Goal: Task Accomplishment & Management: Complete application form

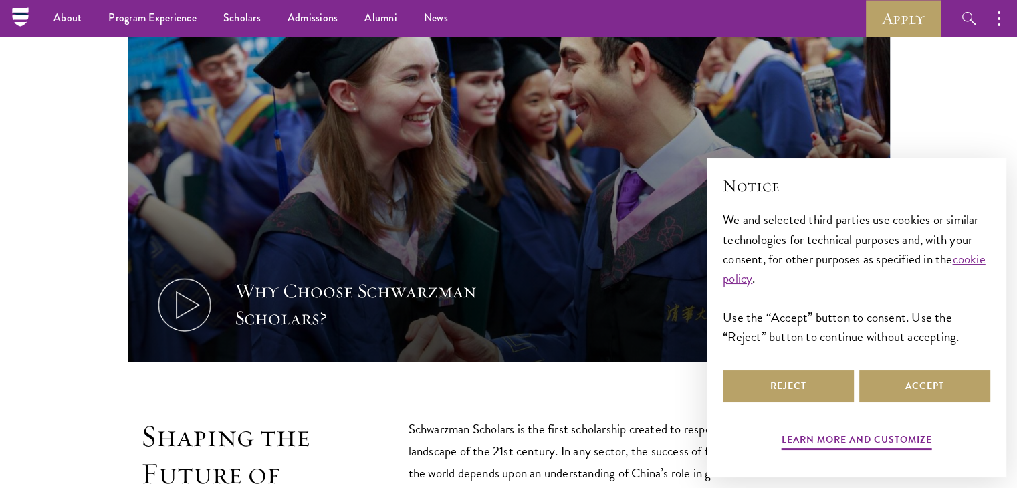
scroll to position [451, 0]
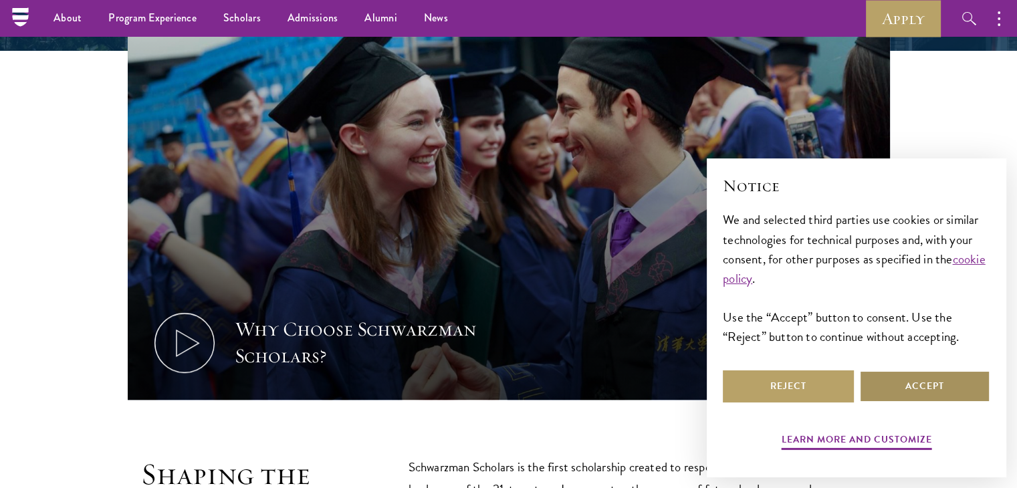
click at [890, 386] on button "Accept" at bounding box center [924, 386] width 131 height 32
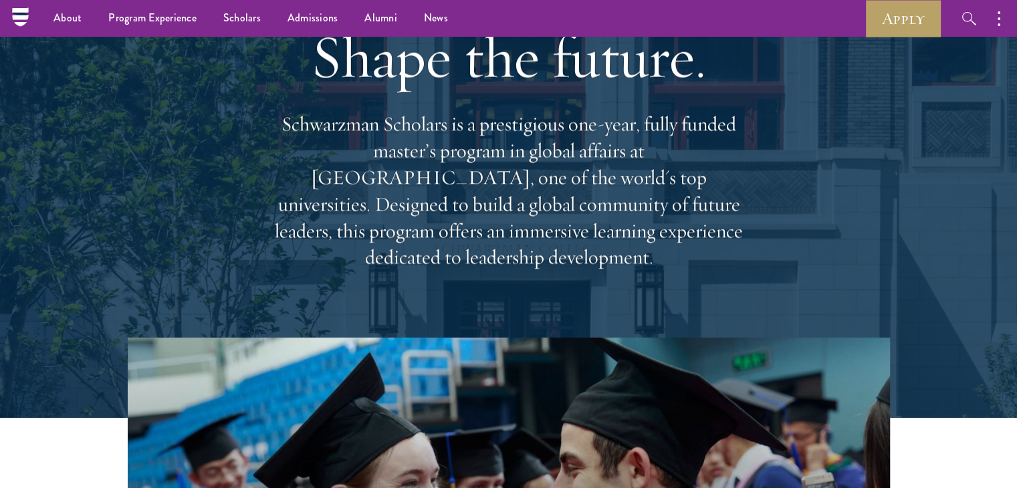
scroll to position [0, 0]
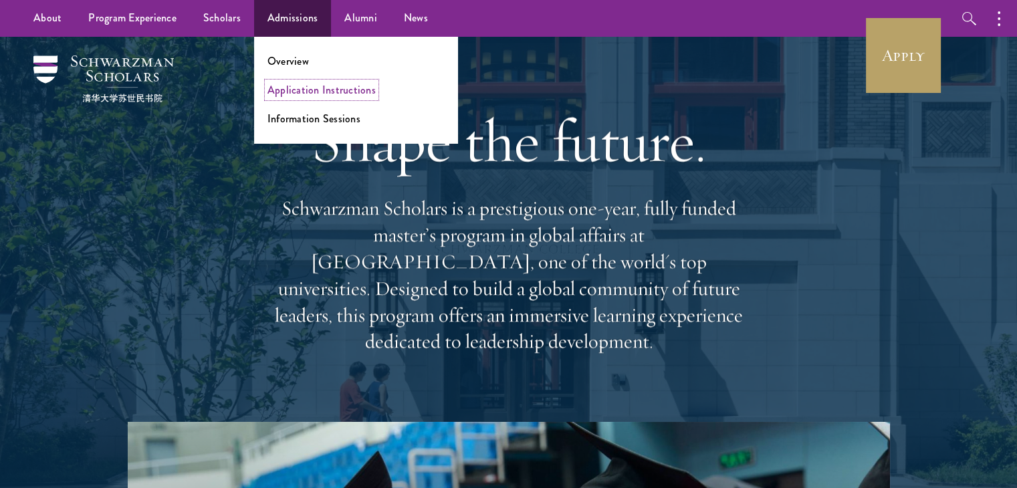
click at [305, 94] on link "Application Instructions" at bounding box center [321, 89] width 108 height 15
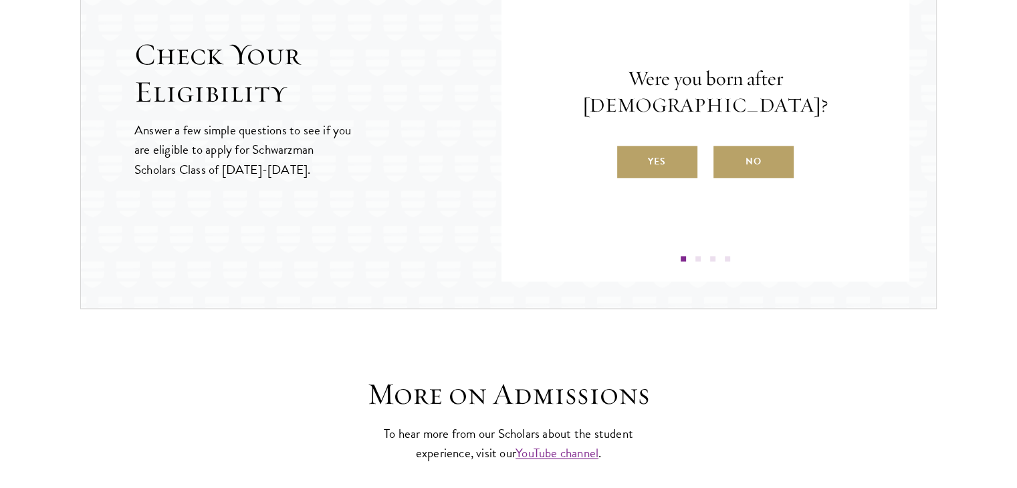
scroll to position [1507, 0]
click at [680, 149] on label "Yes" at bounding box center [657, 161] width 80 height 32
click at [629, 149] on input "Yes" at bounding box center [623, 152] width 12 height 12
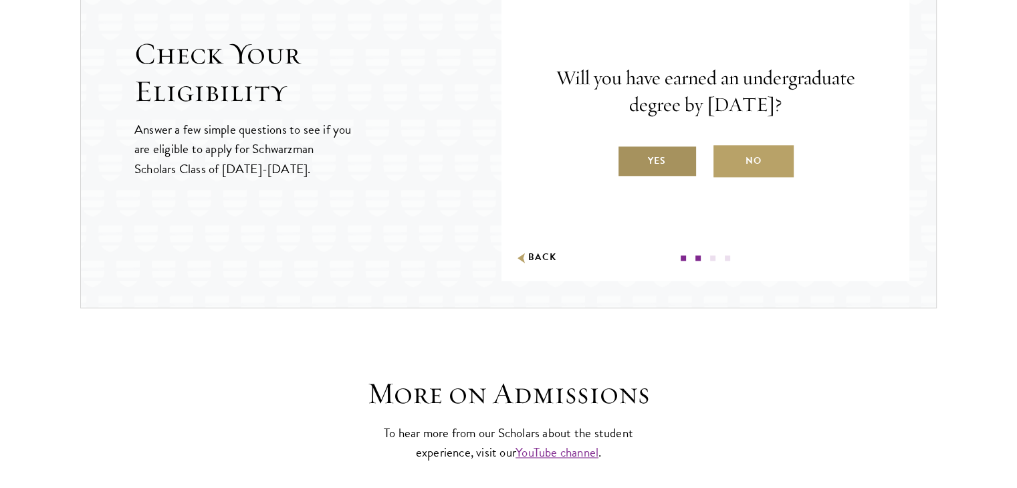
click at [692, 154] on label "Yes" at bounding box center [657, 161] width 80 height 32
click at [629, 154] on input "Yes" at bounding box center [623, 152] width 12 height 12
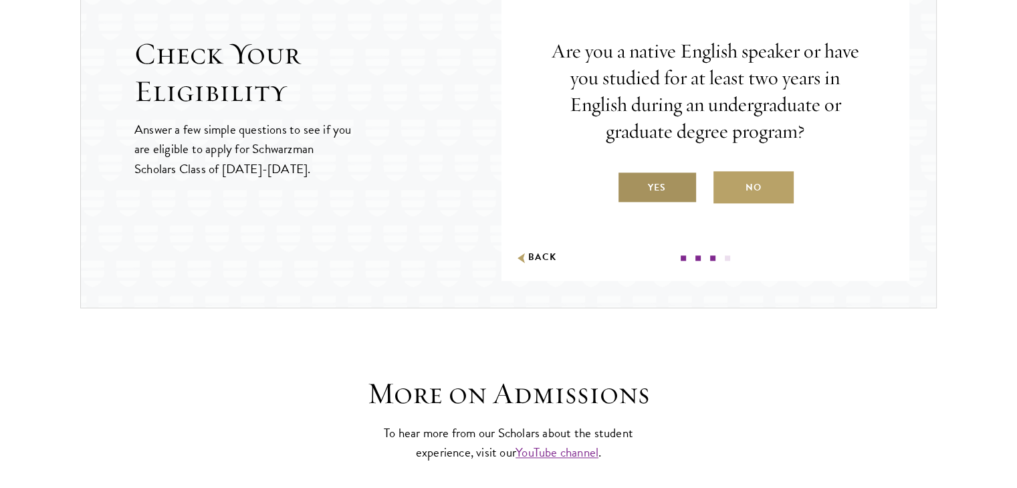
click at [674, 186] on label "Yes" at bounding box center [657, 187] width 80 height 32
click at [629, 185] on input "Yes" at bounding box center [623, 179] width 12 height 12
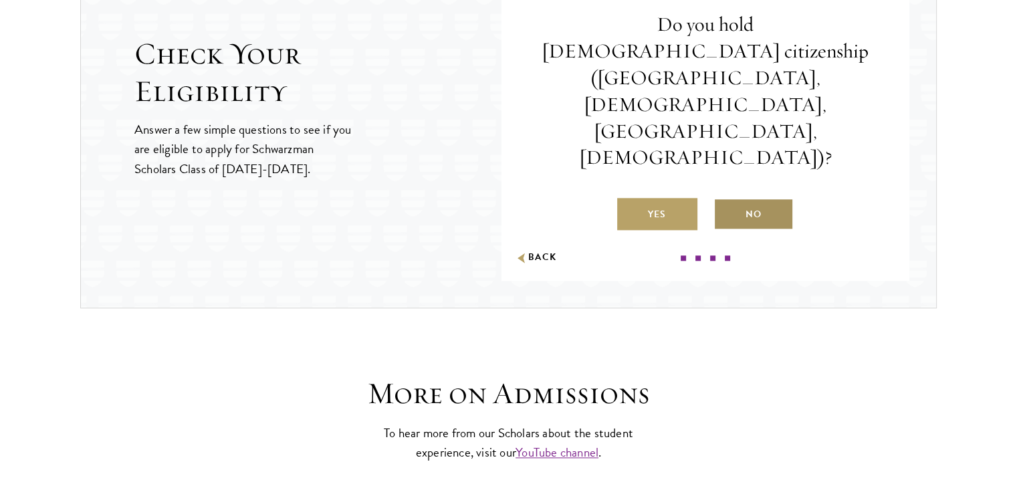
click at [761, 198] on label "No" at bounding box center [753, 214] width 80 height 32
click at [725, 200] on input "No" at bounding box center [719, 206] width 12 height 12
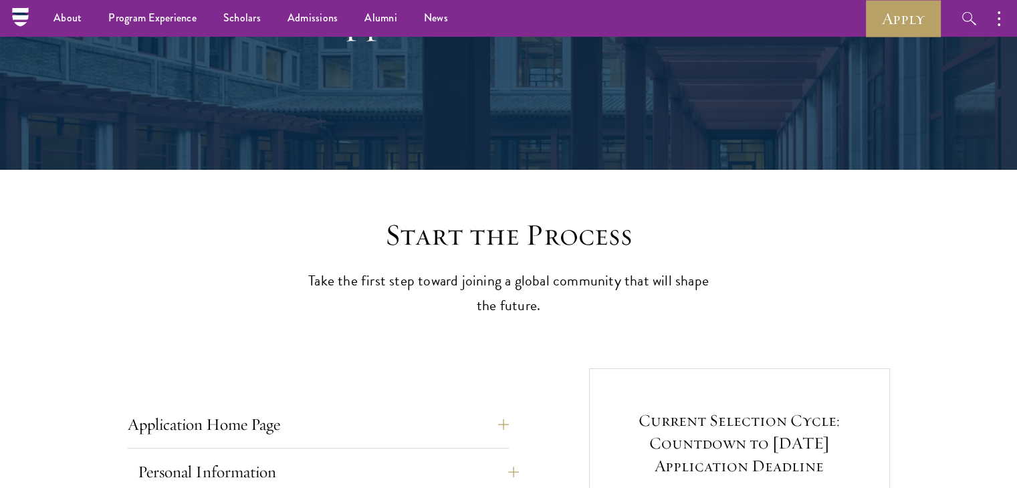
scroll to position [1, 0]
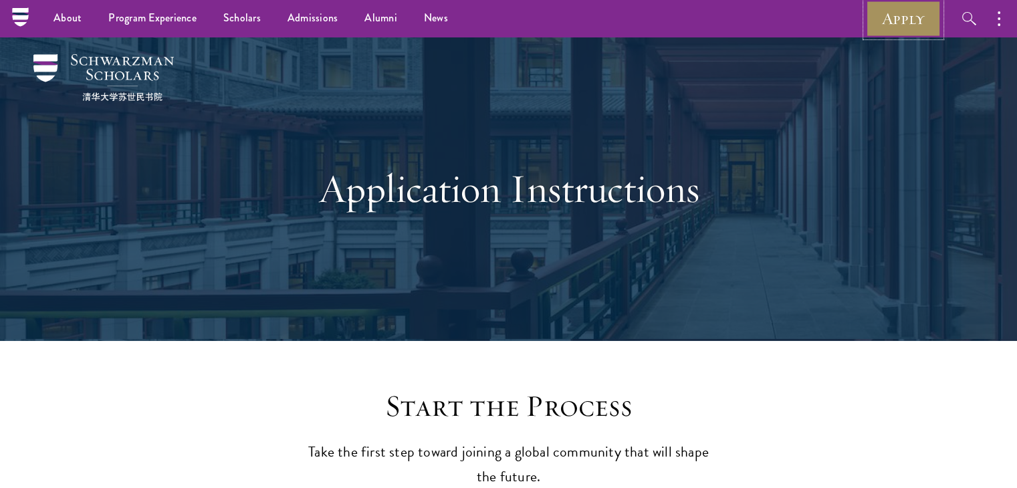
click at [912, 13] on link "Apply" at bounding box center [902, 18] width 75 height 37
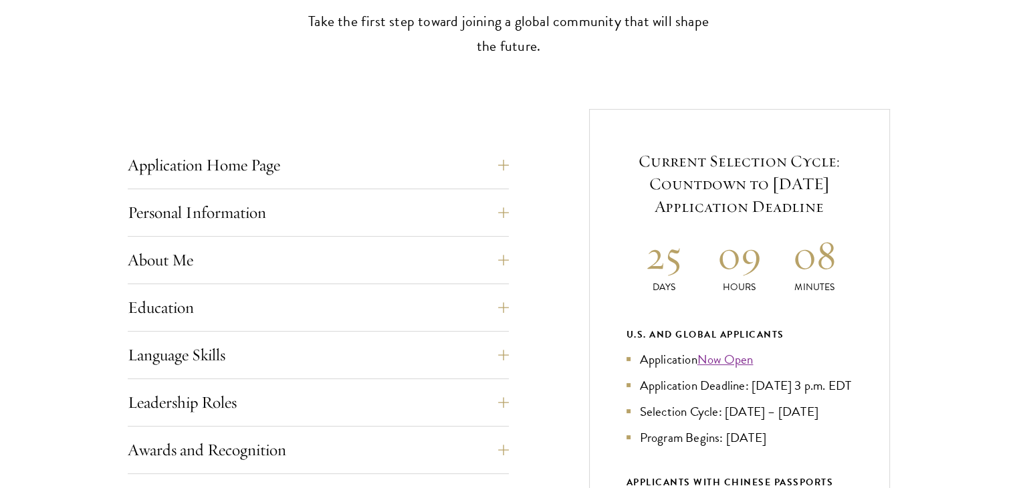
scroll to position [432, 0]
click at [499, 163] on button "Application Home Page" at bounding box center [328, 164] width 381 height 32
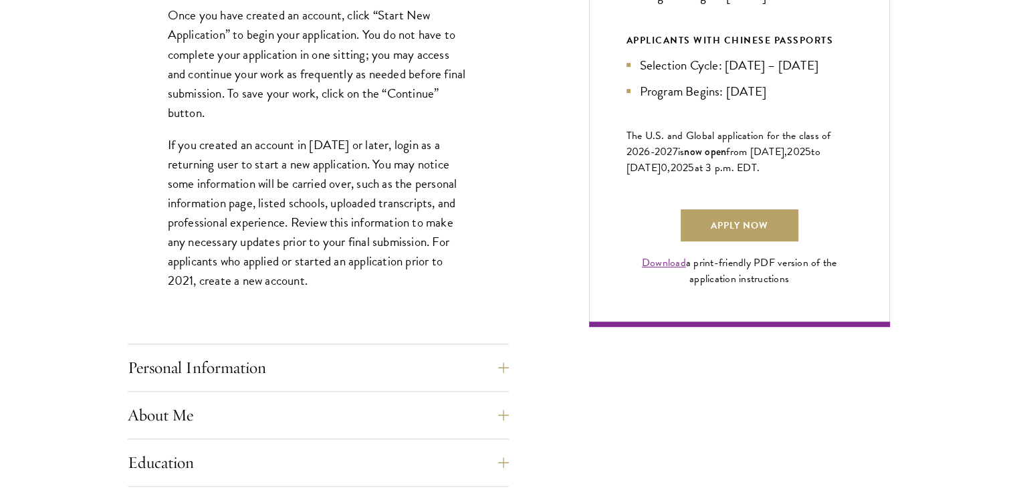
scroll to position [882, 0]
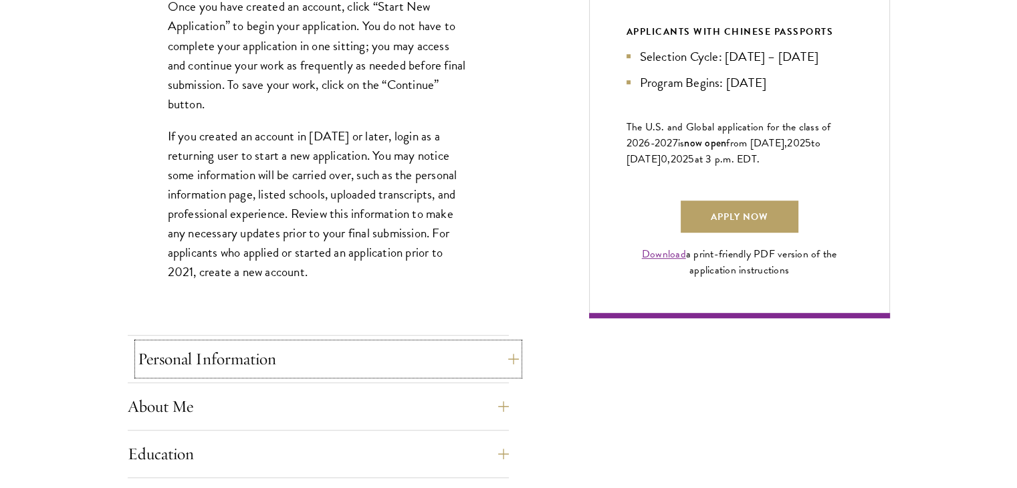
click at [422, 356] on button "Personal Information" at bounding box center [328, 359] width 381 height 32
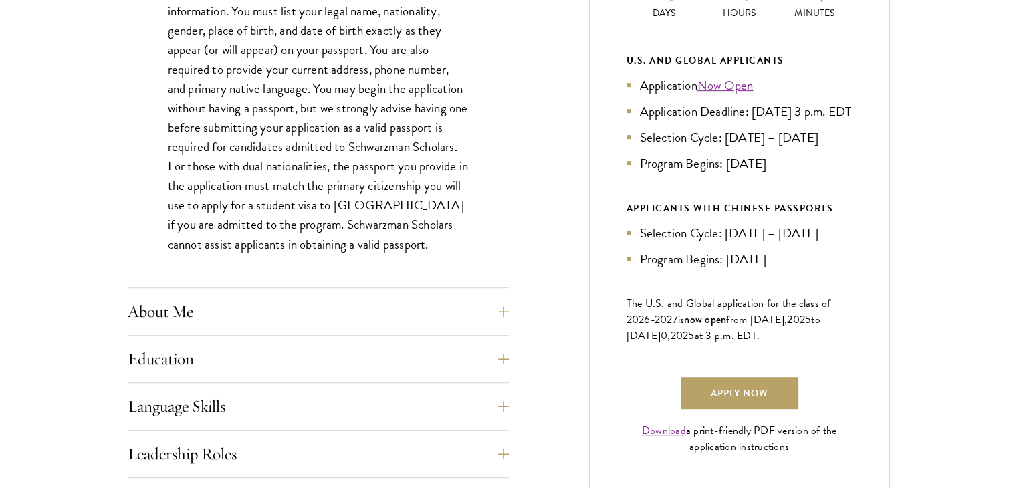
scroll to position [707, 0]
click at [401, 315] on button "About Me" at bounding box center [328, 310] width 381 height 32
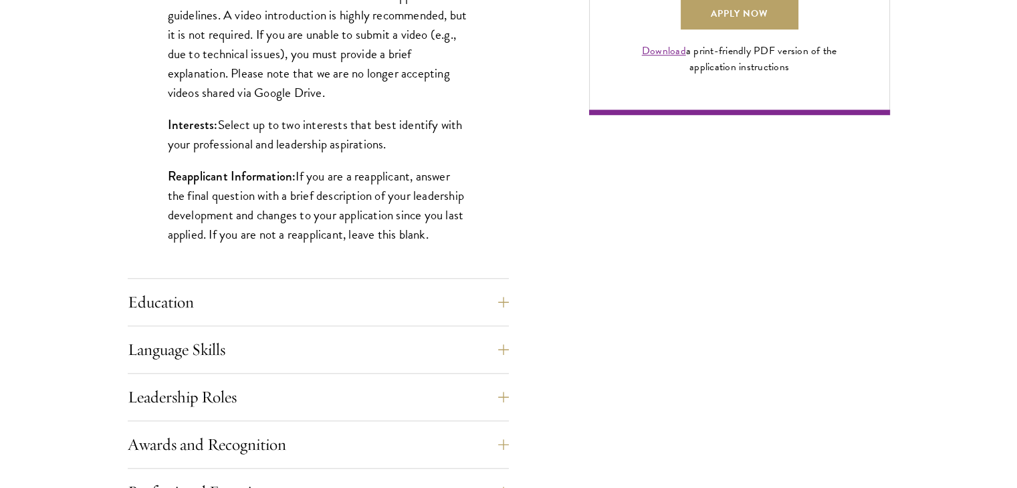
scroll to position [1090, 0]
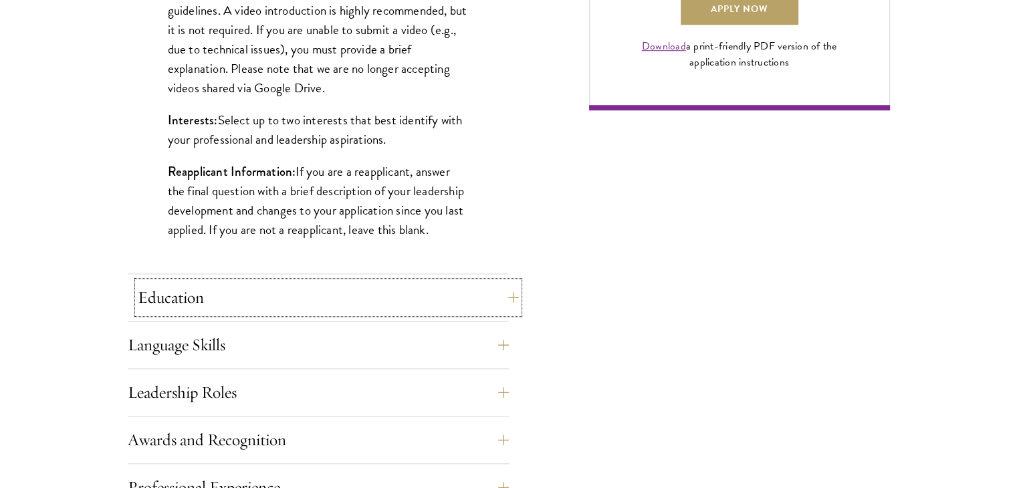
click at [361, 295] on button "Education" at bounding box center [328, 297] width 381 height 32
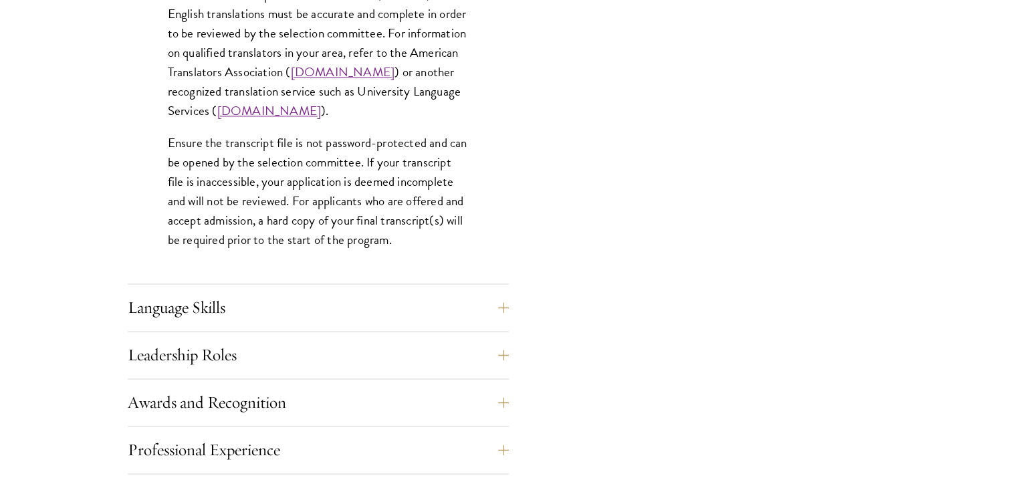
scroll to position [2056, 0]
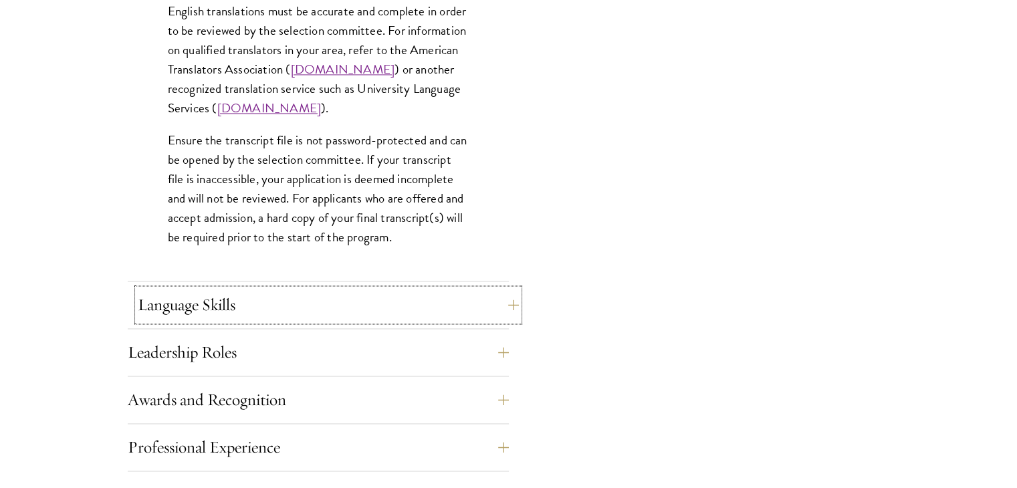
click at [362, 316] on button "Language Skills" at bounding box center [328, 305] width 381 height 32
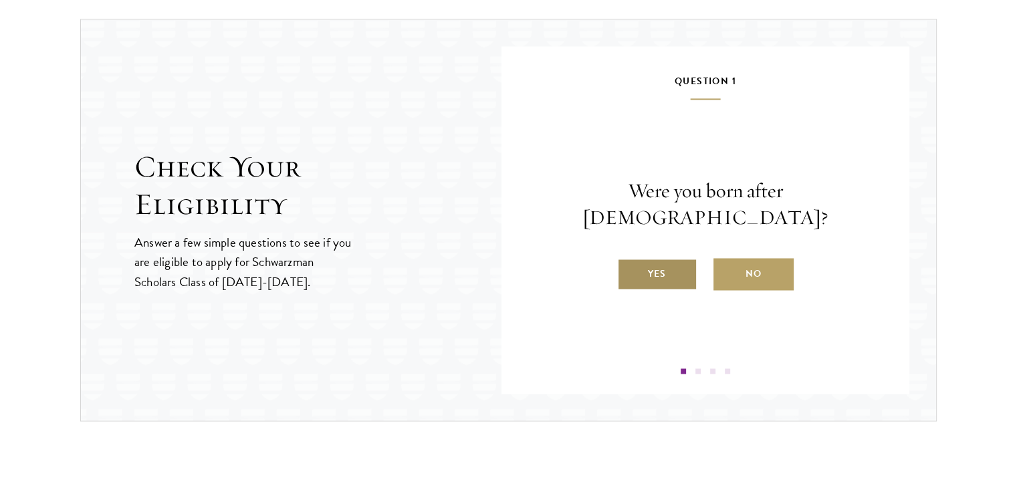
click at [672, 265] on label "Yes" at bounding box center [657, 274] width 80 height 32
click at [629, 265] on input "Yes" at bounding box center [623, 265] width 12 height 12
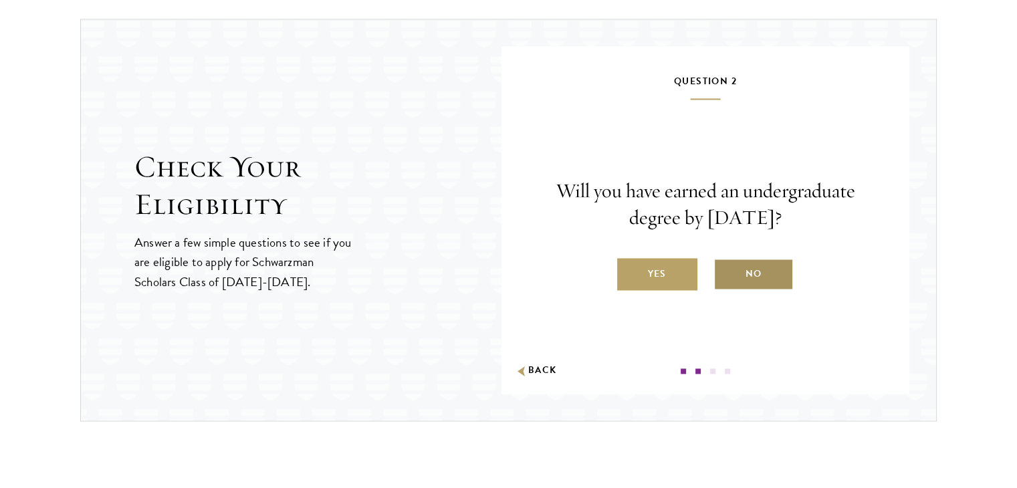
click at [751, 266] on label "No" at bounding box center [753, 274] width 80 height 32
click at [725, 266] on input "No" at bounding box center [719, 265] width 12 height 12
